Goal: Task Accomplishment & Management: Manage account settings

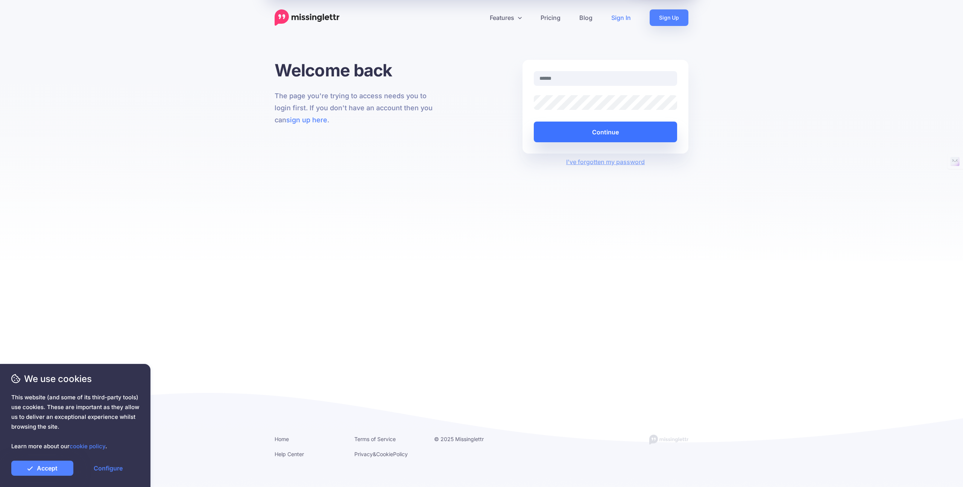
type input "**********"
click at [625, 124] on button "Continue" at bounding box center [605, 132] width 143 height 21
click at [629, 139] on button "Continue" at bounding box center [605, 132] width 143 height 21
